Goal: Task Accomplishment & Management: Use online tool/utility

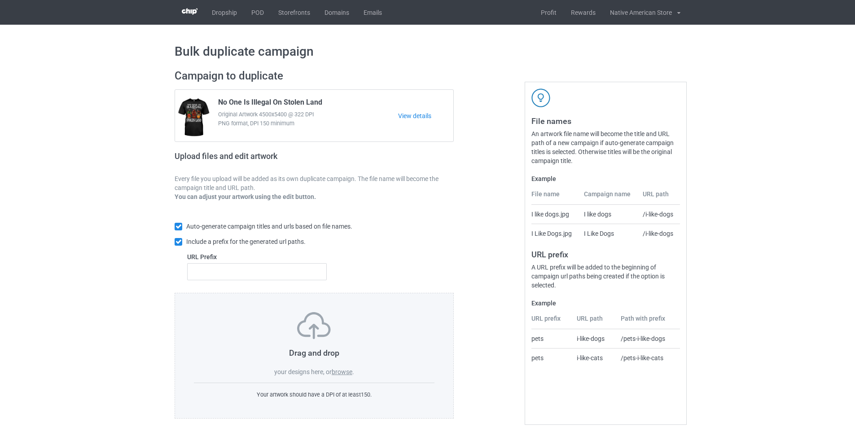
scroll to position [10, 0]
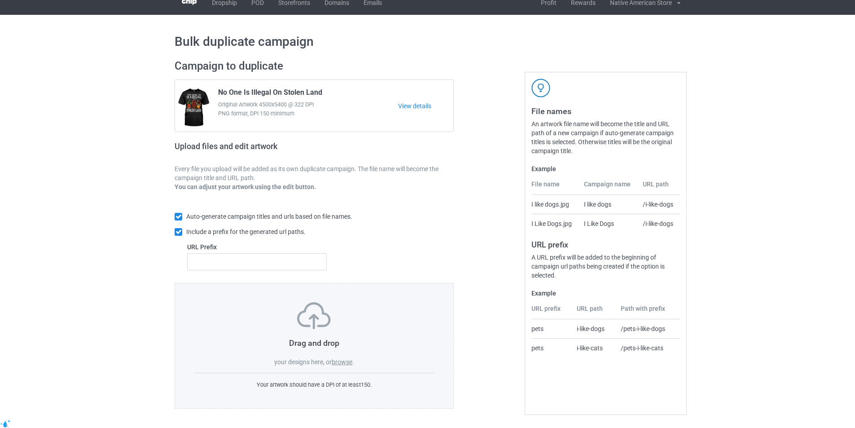
click at [351, 360] on label "browse" at bounding box center [342, 361] width 21 height 7
click at [0, 0] on input "browse" at bounding box center [0, 0] width 0 height 0
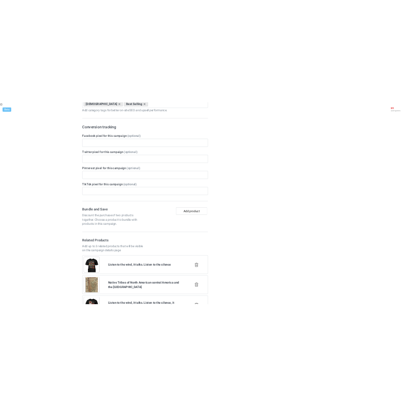
scroll to position [182, 0]
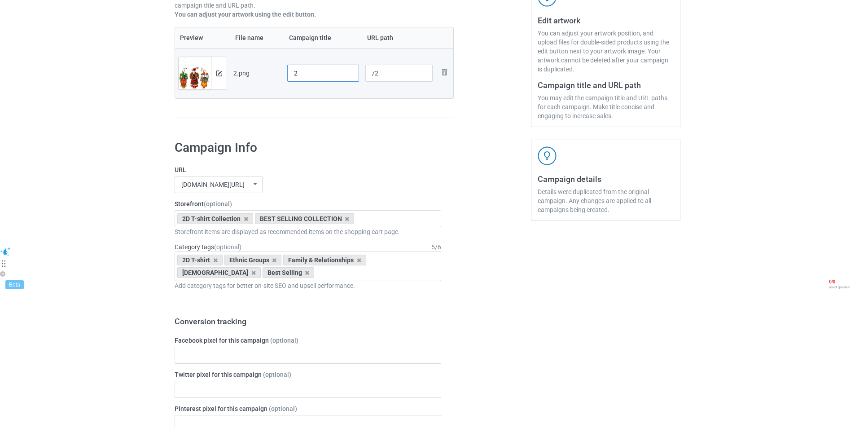
click at [301, 76] on input "2" at bounding box center [323, 73] width 72 height 17
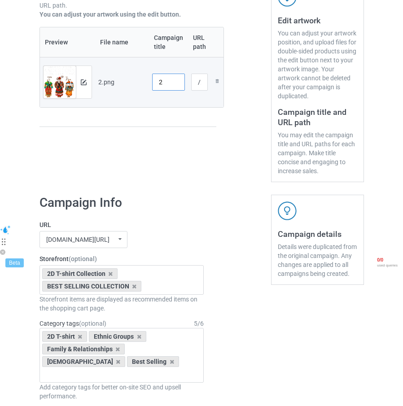
click at [161, 80] on input "2" at bounding box center [168, 82] width 33 height 17
click at [166, 80] on input "2" at bounding box center [168, 82] width 33 height 17
type input "\"
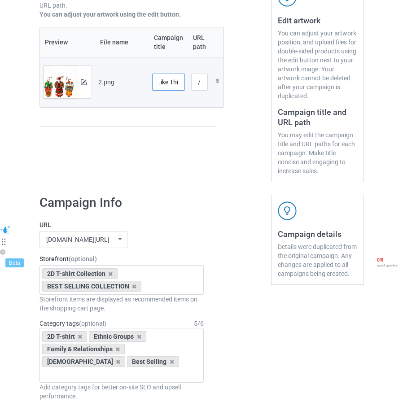
click at [179, 81] on input "Unless Your Ancestors Look Like Thí" at bounding box center [168, 82] width 33 height 17
click at [171, 82] on input "Unless Your Ancestors Look Like Thí" at bounding box center [168, 82] width 33 height 17
click at [175, 81] on input "Unless Your Ancestors Look Like Thí" at bounding box center [168, 82] width 33 height 17
click at [177, 84] on input "Unless Your Ancestors Look Like Thí" at bounding box center [168, 82] width 33 height 17
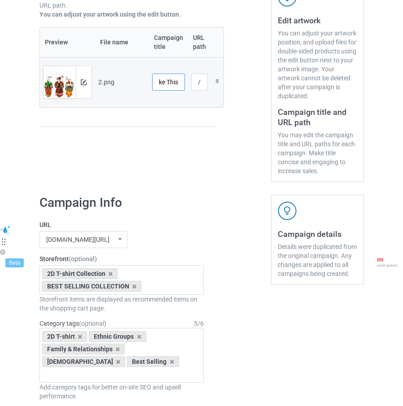
type input "Unless Your Ancestors Look Like This"
click at [198, 84] on input "/2" at bounding box center [199, 82] width 17 height 17
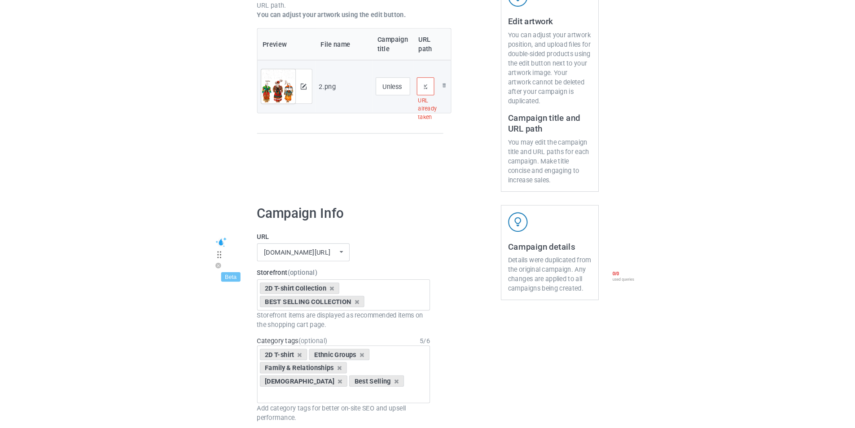
scroll to position [0, 0]
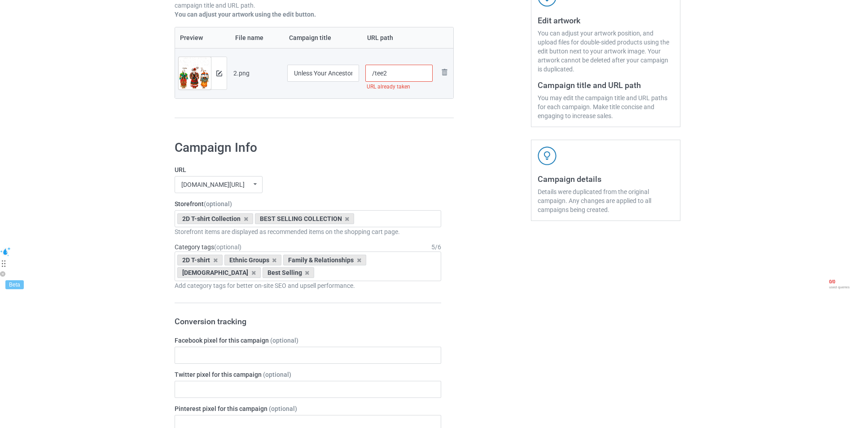
click at [389, 73] on input "/tee2" at bounding box center [399, 73] width 68 height 17
type input "/tee500"
click at [392, 101] on div "Preview File name Campaign title URL path Preview and edit artwork 2.png Unless…" at bounding box center [314, 73] width 279 height 92
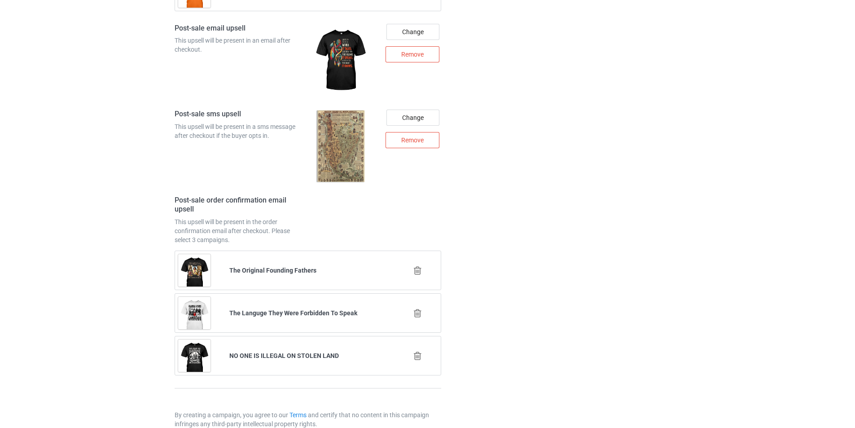
scroll to position [1259, 0]
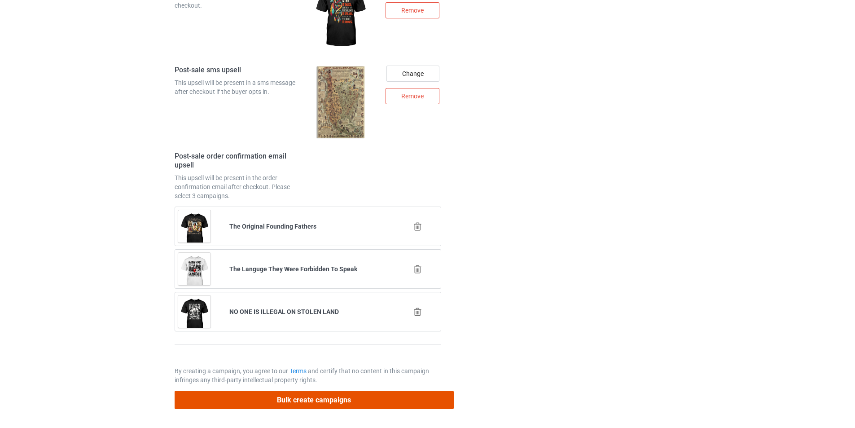
click at [355, 403] on button "Bulk create campaigns" at bounding box center [314, 399] width 279 height 18
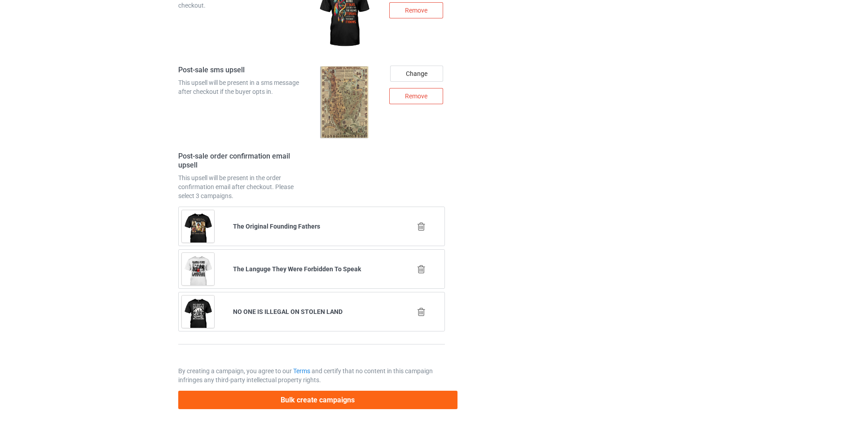
scroll to position [0, 0]
